Goal: Transaction & Acquisition: Purchase product/service

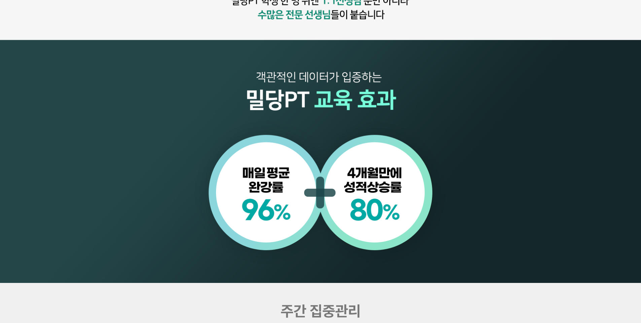
scroll to position [808, 0]
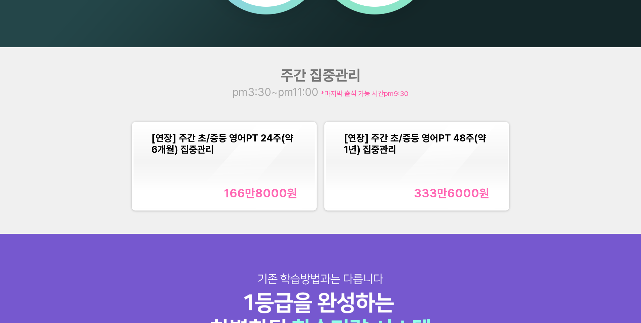
click at [202, 175] on div "[연장] 주간 초/중등 영어PT 24주(약 6개월) 집중관리 166만8000 원" at bounding box center [224, 166] width 146 height 68
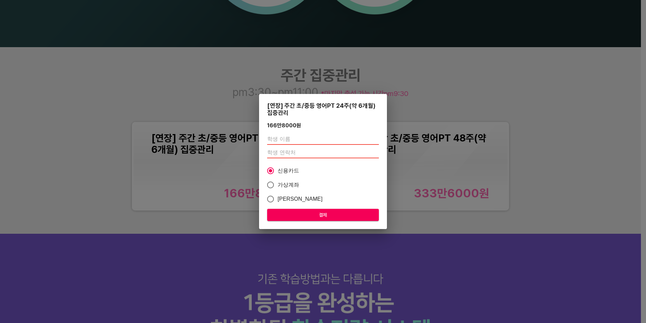
click at [299, 134] on input "text" at bounding box center [323, 139] width 112 height 11
type input "강은비"
click at [292, 152] on input "number" at bounding box center [323, 152] width 112 height 11
paste input "01084343075"
type input "01084343075"
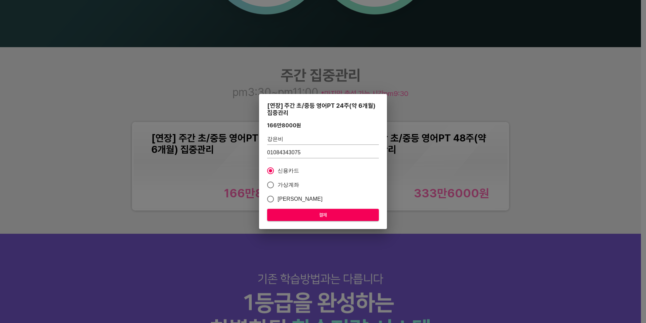
click at [287, 179] on label "가상계좌" at bounding box center [319, 185] width 110 height 14
click at [278, 179] on input "가상계좌" at bounding box center [271, 185] width 14 height 14
radio input "true"
click at [313, 141] on input "강은비" at bounding box center [323, 139] width 112 height 11
click at [310, 153] on input "01084343075" at bounding box center [323, 152] width 112 height 11
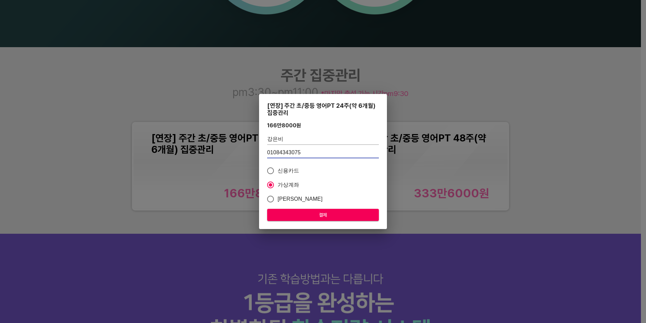
click at [329, 219] on span "결제" at bounding box center [323, 215] width 101 height 8
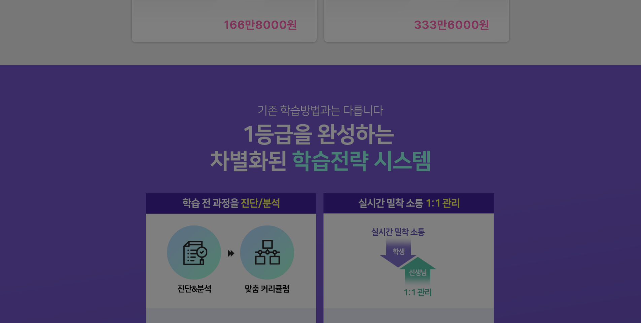
scroll to position [1010, 0]
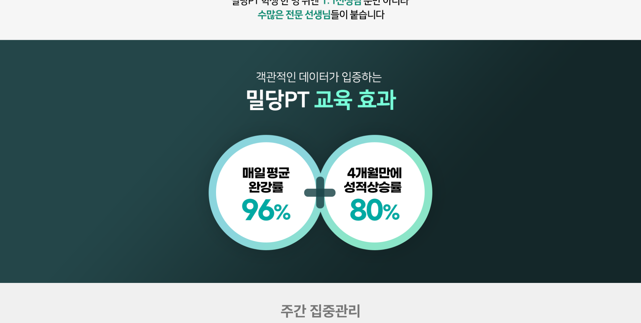
scroll to position [774, 0]
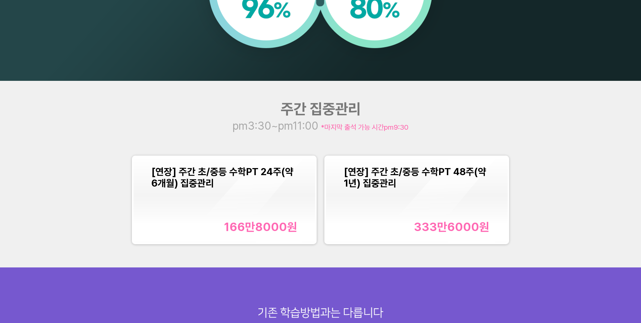
click at [241, 207] on div "[연장] 주간 초/중등 수학PT 24주(약 6개월) 집중관리 166만8000 원" at bounding box center [224, 200] width 146 height 68
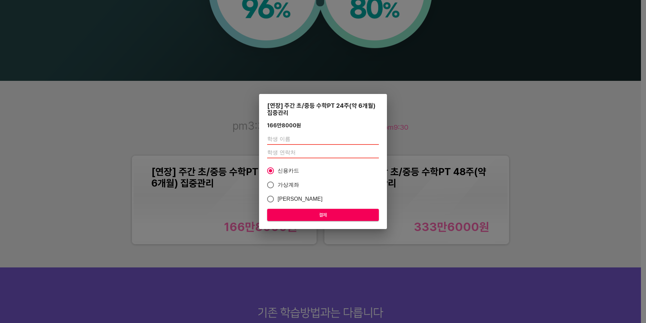
click at [299, 137] on input "text" at bounding box center [323, 139] width 112 height 11
type input "강은비"
click at [314, 151] on input "number" at bounding box center [323, 152] width 112 height 11
paste input "01084343075"
type input "01084343075"
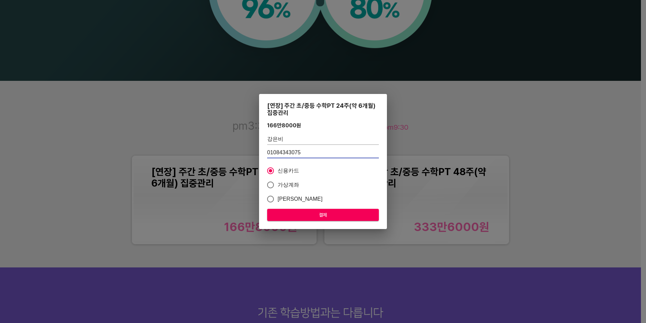
click at [287, 184] on span "가상계좌" at bounding box center [289, 185] width 22 height 8
click at [278, 184] on input "가상계좌" at bounding box center [271, 185] width 14 height 14
radio input "true"
click at [301, 214] on span "결제" at bounding box center [323, 215] width 101 height 8
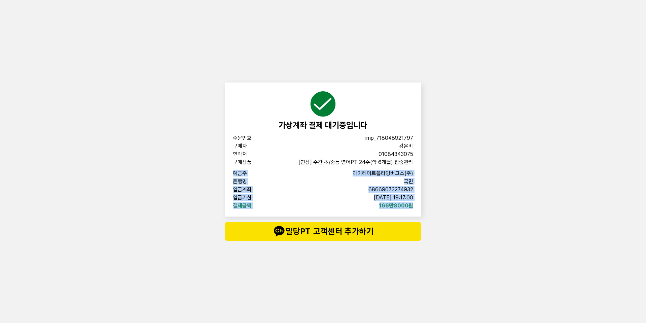
drag, startPoint x: 233, startPoint y: 171, endPoint x: 415, endPoint y: 208, distance: 186.0
click at [415, 208] on div "가상계좌 결제 대기중입니다 주문번호 imp_[PHONE_NUMBER] 구매자 강은비 연락처 01084343075 구매상품 [연장] 주간 초/중…" at bounding box center [323, 149] width 197 height 134
drag, startPoint x: 422, startPoint y: 207, endPoint x: 232, endPoint y: 174, distance: 192.4
click at [232, 174] on div "가상계좌 결제 대기중입니다 주문번호 imp_[PHONE_NUMBER] 구매자 강은비 연락처 01084343075 구매상품 [연장] 주간 초/중…" at bounding box center [323, 161] width 202 height 323
drag, startPoint x: 416, startPoint y: 183, endPoint x: 403, endPoint y: 181, distance: 13.2
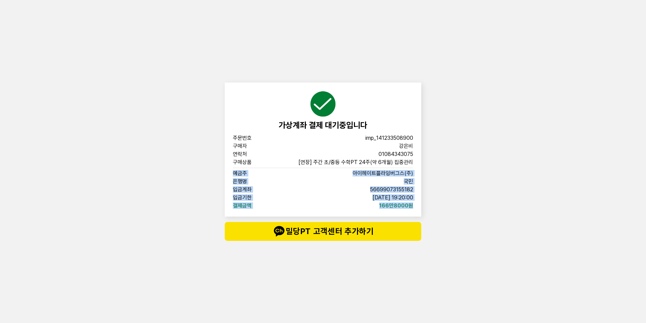
click at [416, 182] on div "가상계좌 결제 대기중입니다 주문번호 imp_[PHONE_NUMBER] 구매자 강은비 연락처 01084343075 구매상품 [연장] 주간 초/중…" at bounding box center [323, 149] width 197 height 134
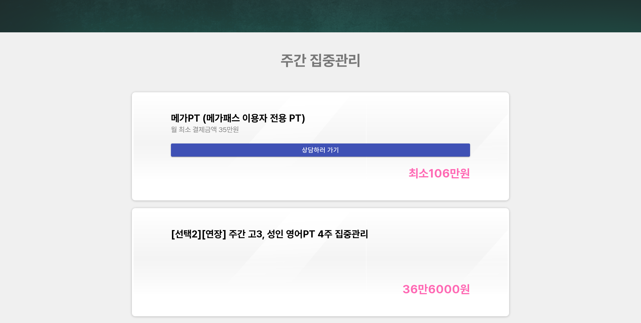
scroll to position [2861, 0]
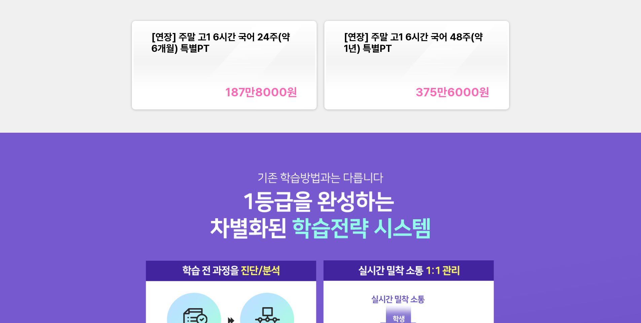
scroll to position [774, 0]
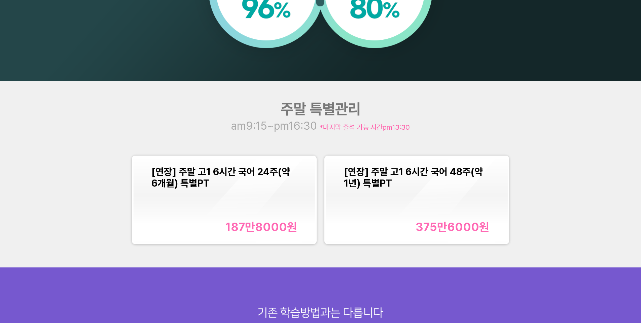
click at [259, 173] on span "[연장] 주말 고1 6시간 국어 24주(약 6개월) 특별PT" at bounding box center [220, 177] width 139 height 23
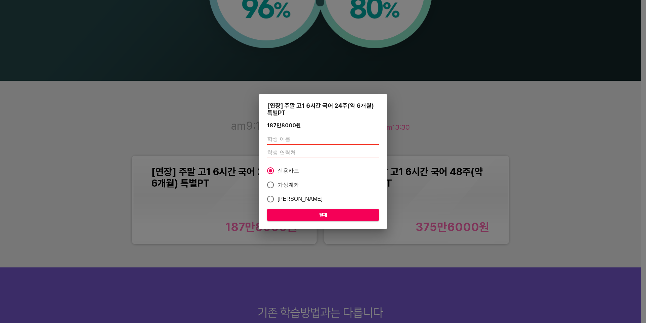
click at [341, 140] on input "text" at bounding box center [323, 139] width 112 height 11
click at [305, 137] on input "text" at bounding box center [323, 139] width 112 height 11
type input "심서영"
paste input "01021422876"
type input "01021422876"
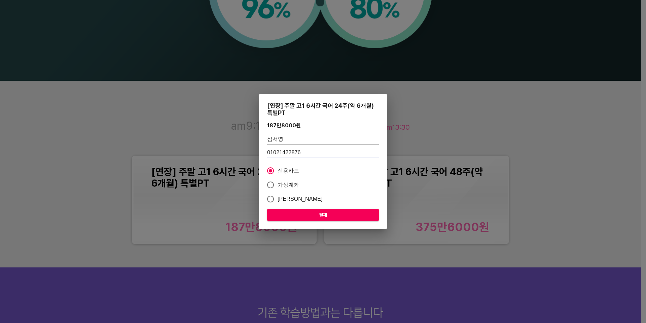
click at [320, 218] on span "결제" at bounding box center [323, 215] width 101 height 8
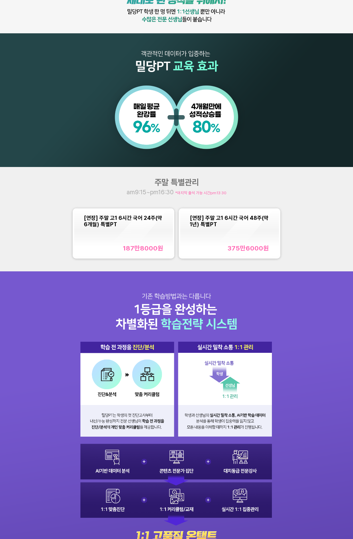
scroll to position [270, 0]
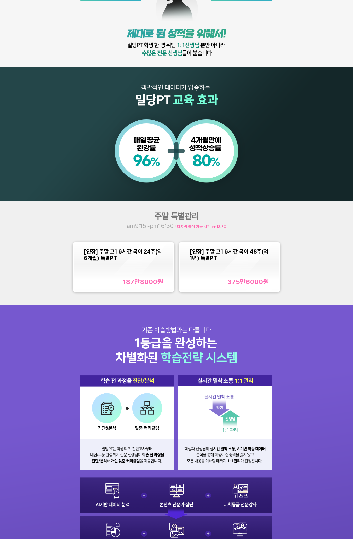
click at [121, 265] on div "[연장] 주말 고1 6시간 국어 24주(약 6개월) 특별PT 187만8000 원" at bounding box center [123, 267] width 79 height 38
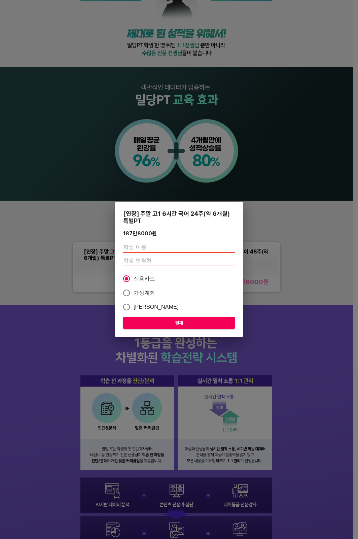
click at [145, 240] on div at bounding box center [179, 254] width 112 height 30
click at [145, 248] on input "text" at bounding box center [179, 247] width 112 height 11
type input "김도희"
click at [155, 261] on input "number" at bounding box center [179, 260] width 112 height 11
type input "01090201339"
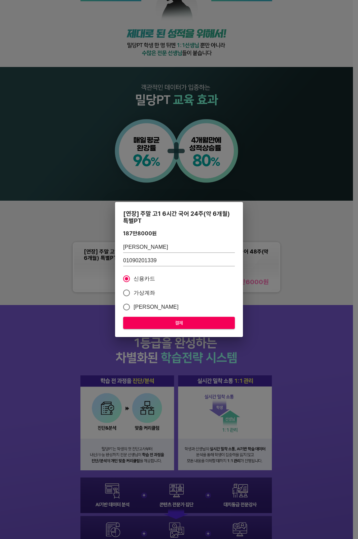
click at [186, 322] on span "결제" at bounding box center [179, 323] width 101 height 8
